Goal: Book appointment/travel/reservation

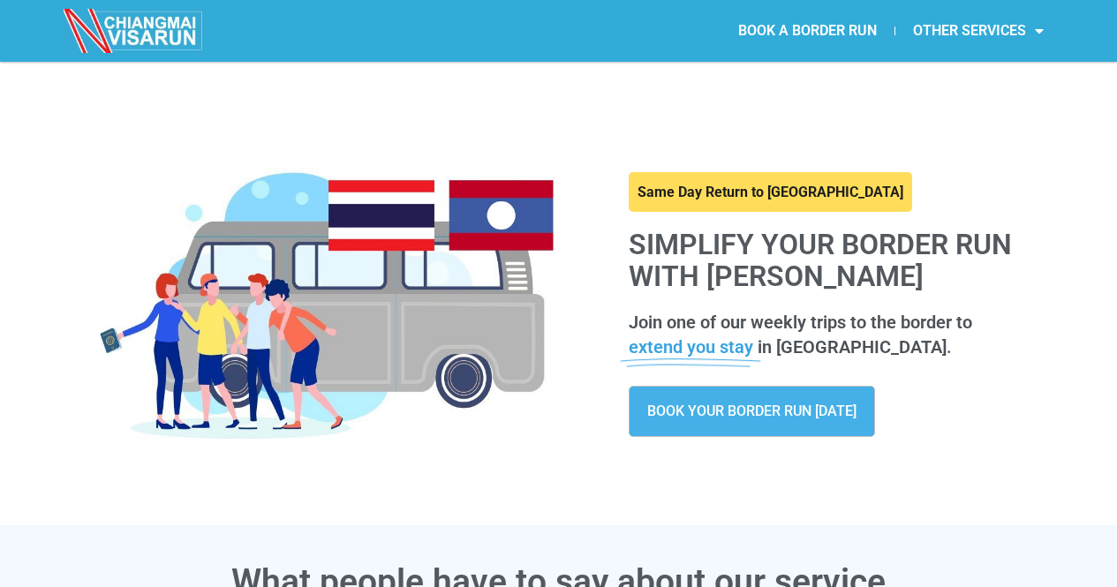
scroll to position [108, 0]
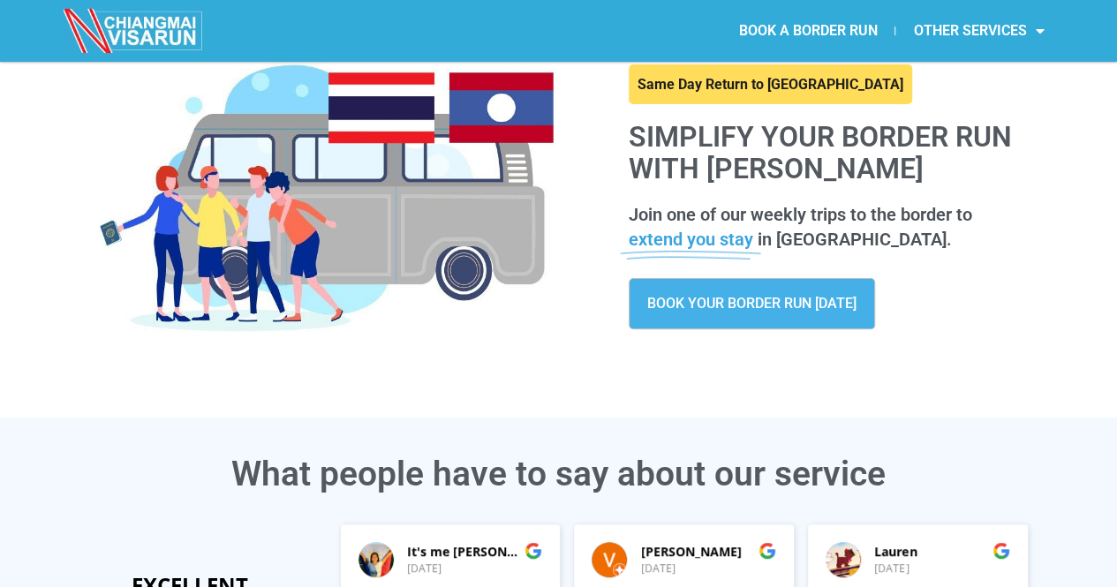
click at [719, 308] on span "BOOK YOUR BORDER RUN [DATE]" at bounding box center [751, 304] width 209 height 14
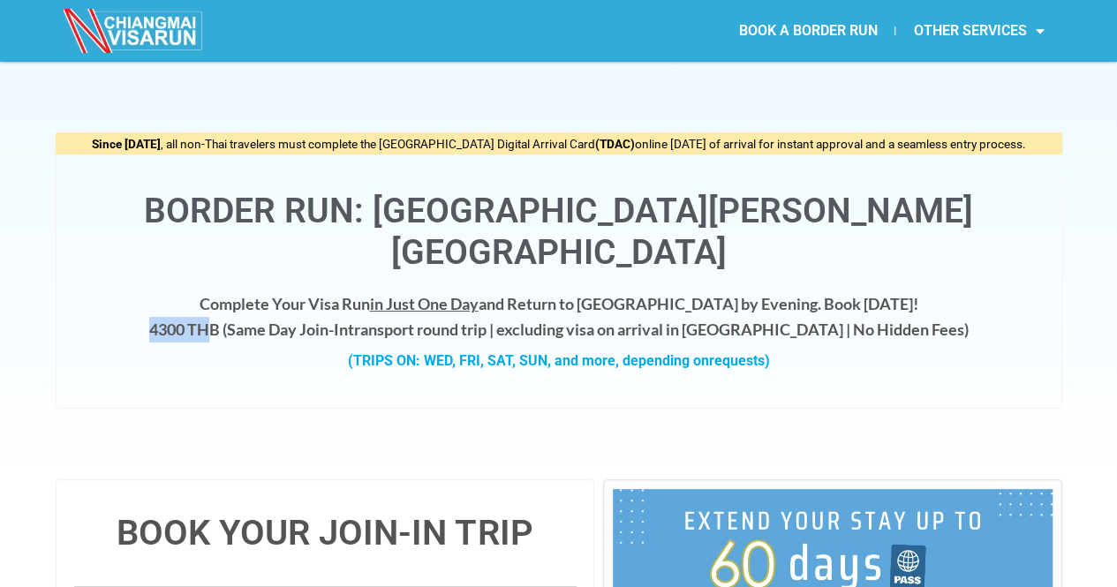
drag, startPoint x: 208, startPoint y: 285, endPoint x: 268, endPoint y: 280, distance: 60.3
click at [268, 291] on h4 "Complete Your Visa Run in Just One Day and Return to Chiang Mai by Evening. Boo…" at bounding box center [558, 316] width 969 height 51
click at [277, 350] on div "(TRIPS ON: WED, FRI, SAT, SUN, and more, depending on requests)" at bounding box center [558, 361] width 969 height 23
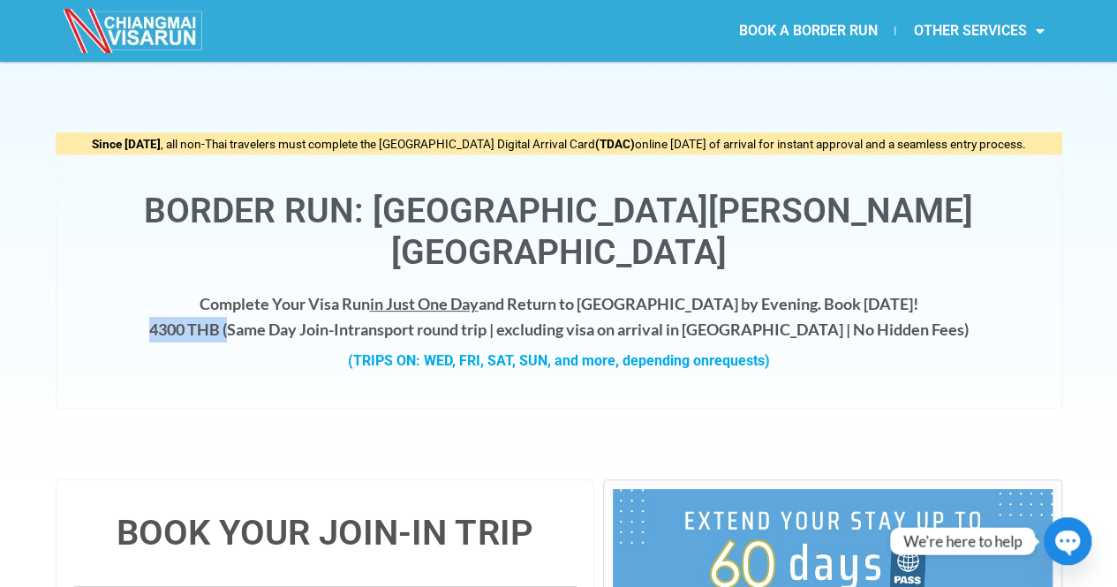
drag, startPoint x: 202, startPoint y: 282, endPoint x: 286, endPoint y: 290, distance: 84.3
click at [286, 291] on h4 "Complete Your Visa Run in Just One Day and Return to Chiang Mai by Evening. Boo…" at bounding box center [558, 316] width 969 height 51
